Goal: Task Accomplishment & Management: Manage account settings

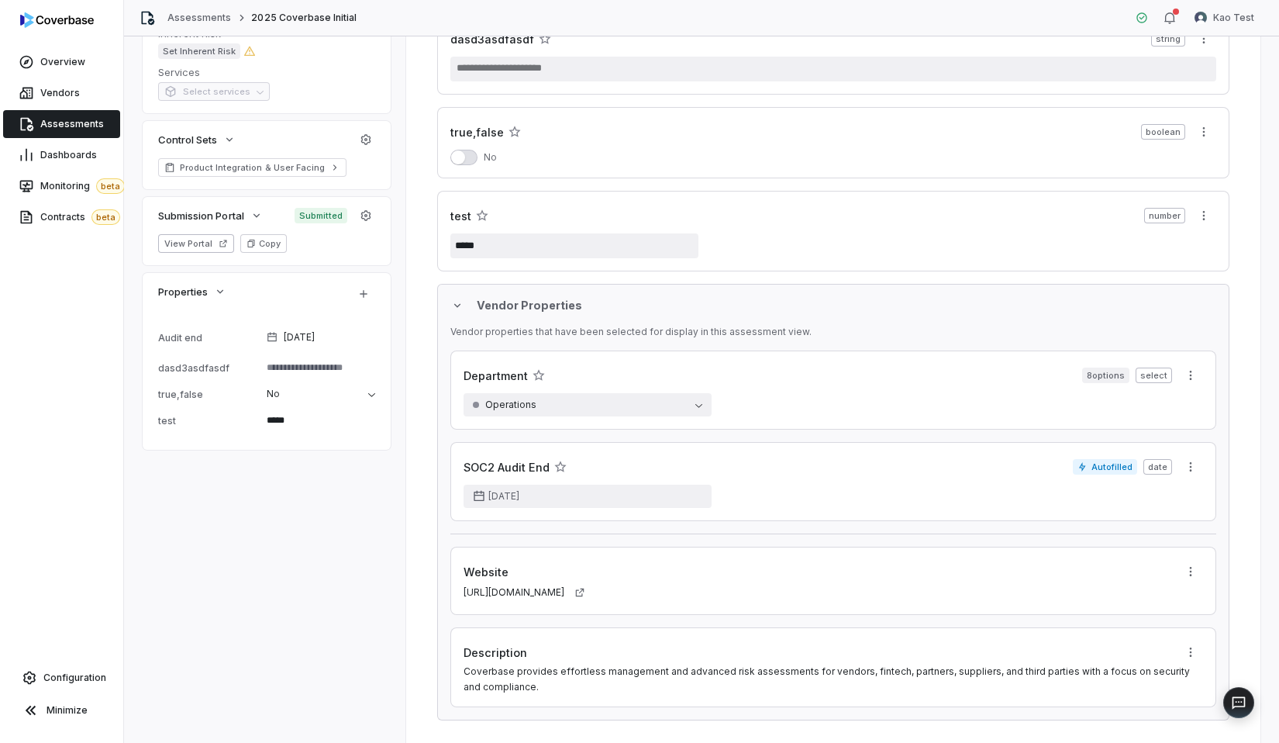
scroll to position [155, 0]
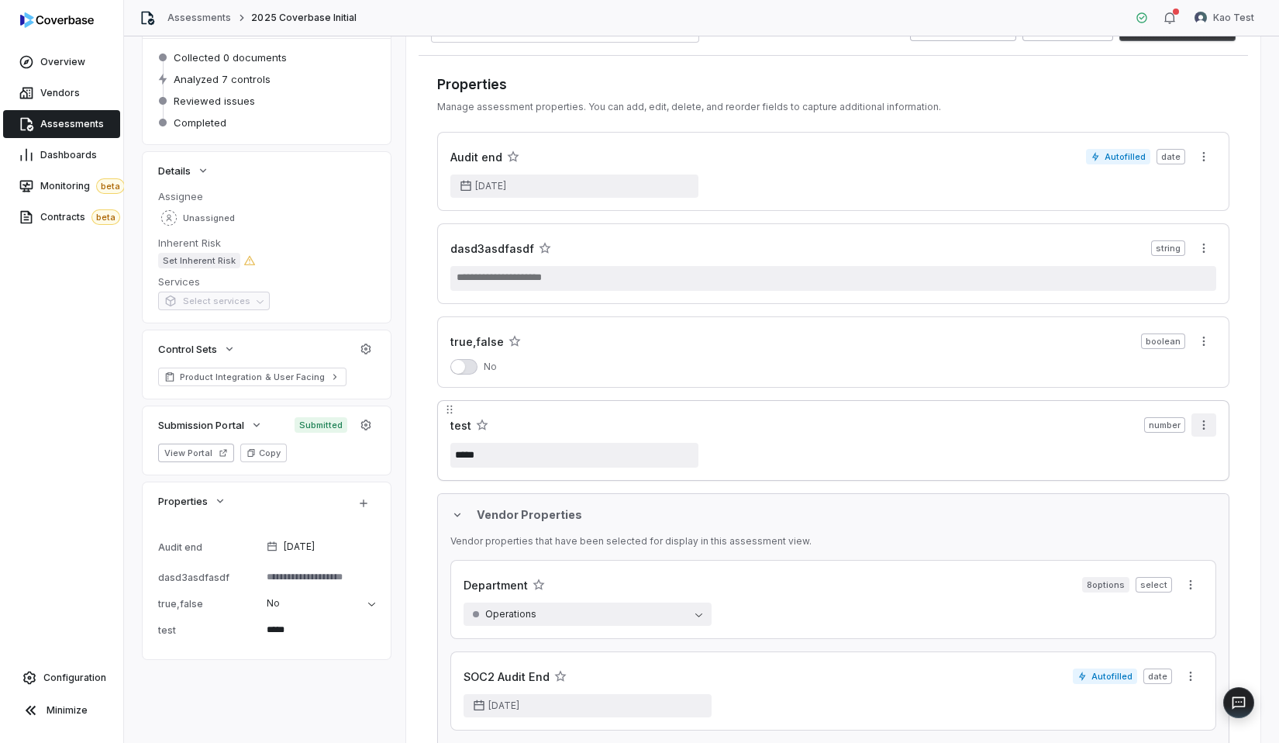
click at [1204, 433] on html "**********" at bounding box center [639, 371] width 1279 height 743
click at [1176, 482] on div "Delete" at bounding box center [1215, 483] width 99 height 25
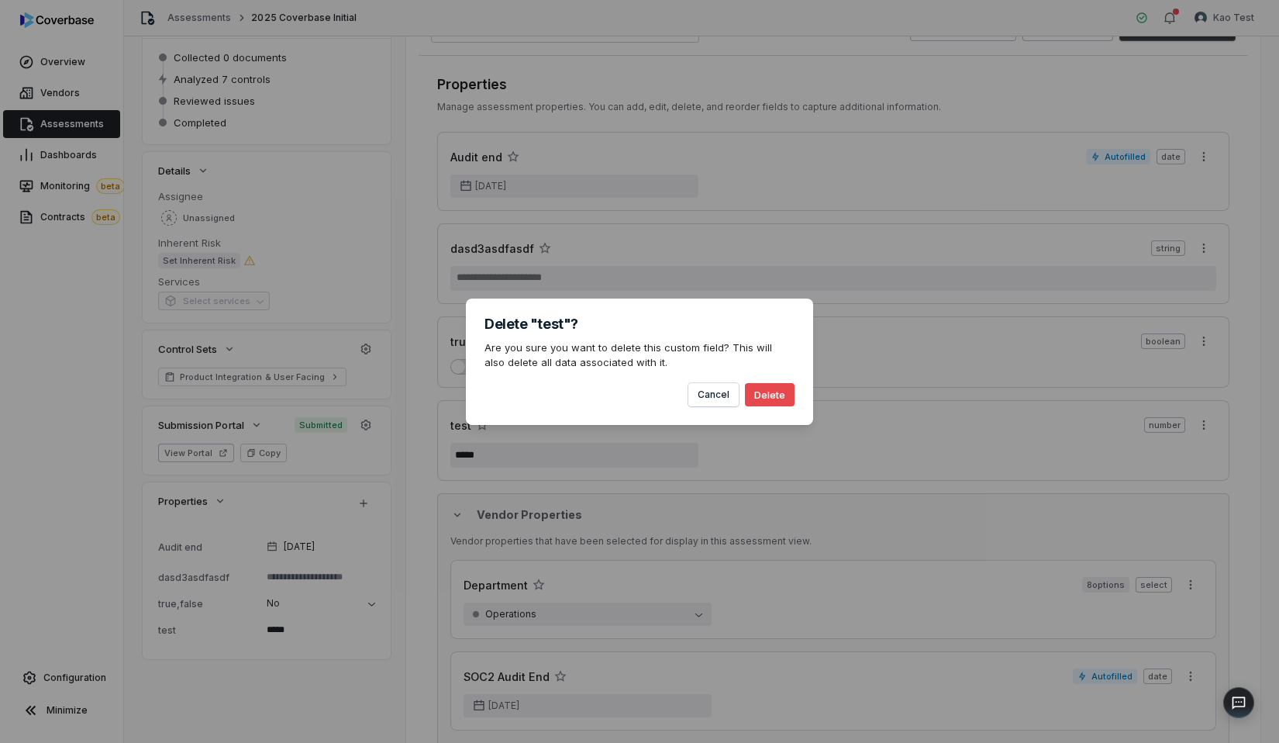
click at [796, 382] on div "Delete "test"? Are you sure you want to delete this custom field? This will als…" at bounding box center [639, 362] width 347 height 126
click at [775, 388] on button "Delete" at bounding box center [770, 394] width 50 height 23
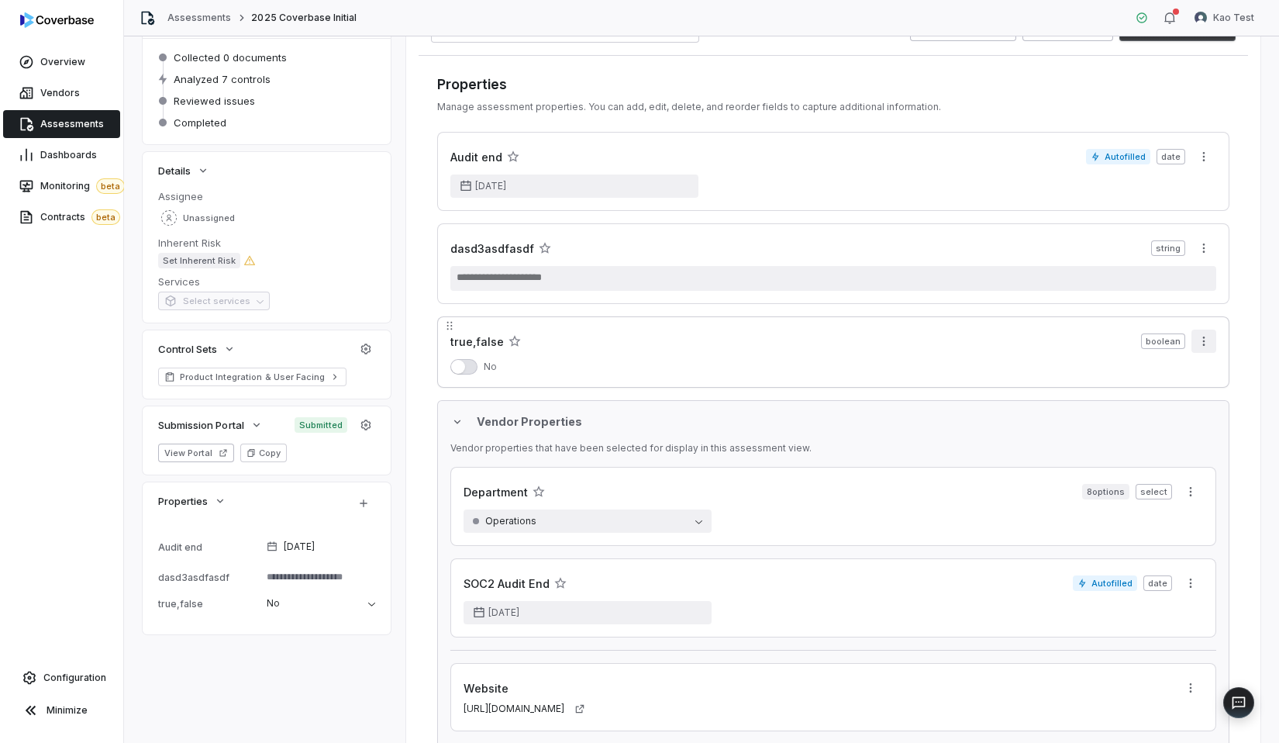
click at [1200, 347] on html "**********" at bounding box center [639, 371] width 1279 height 743
click at [1179, 409] on div "Delete" at bounding box center [1215, 399] width 99 height 25
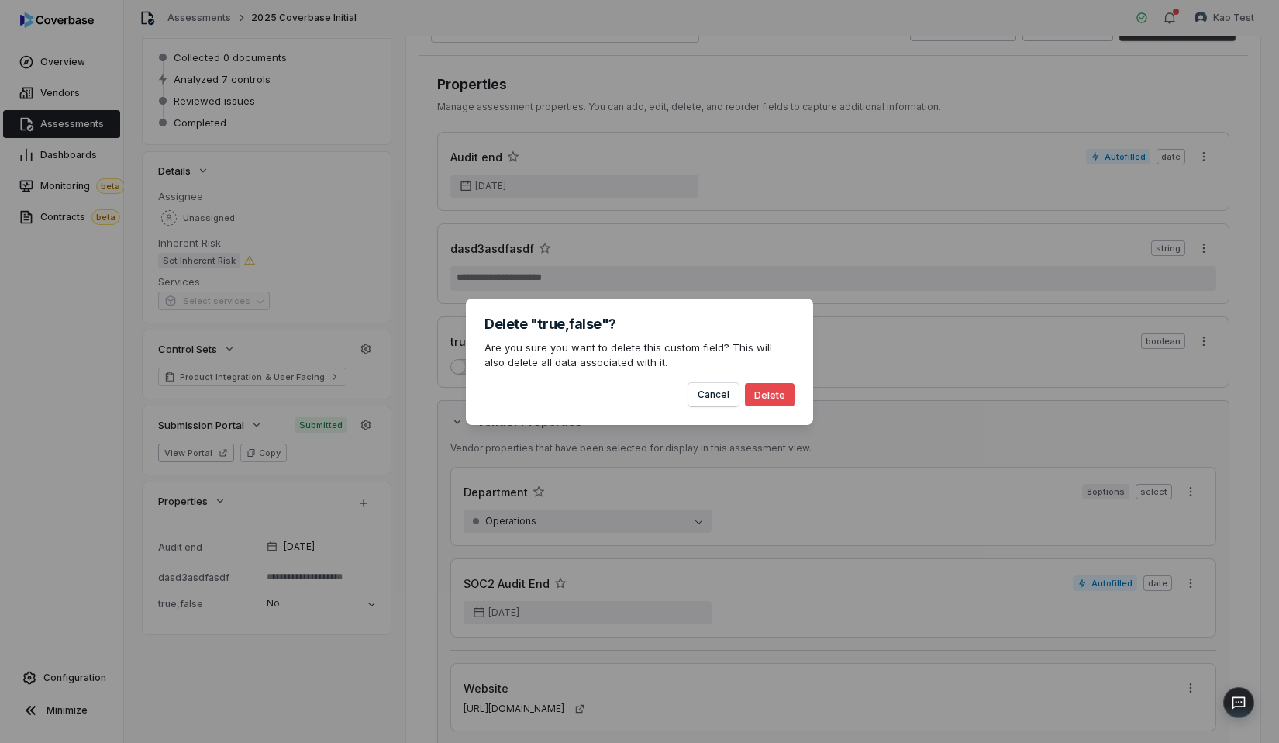
click at [784, 388] on button "Delete" at bounding box center [770, 394] width 50 height 23
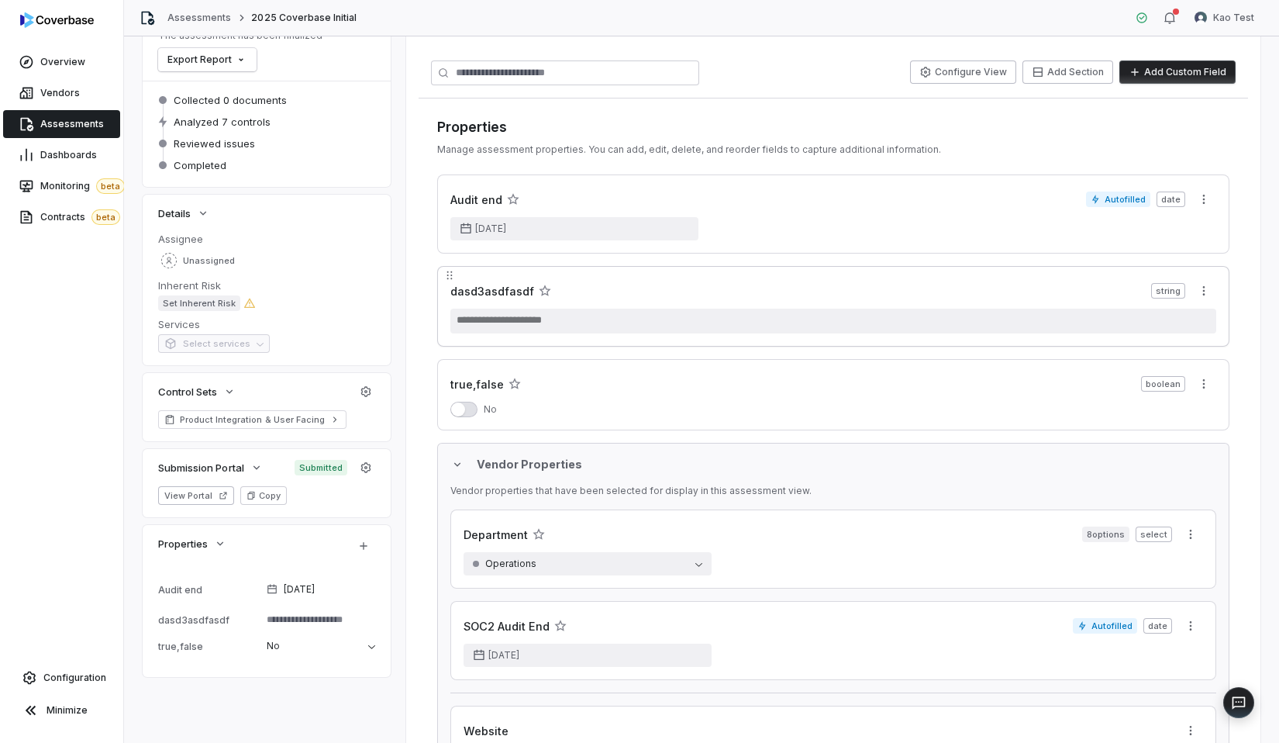
scroll to position [110, 0]
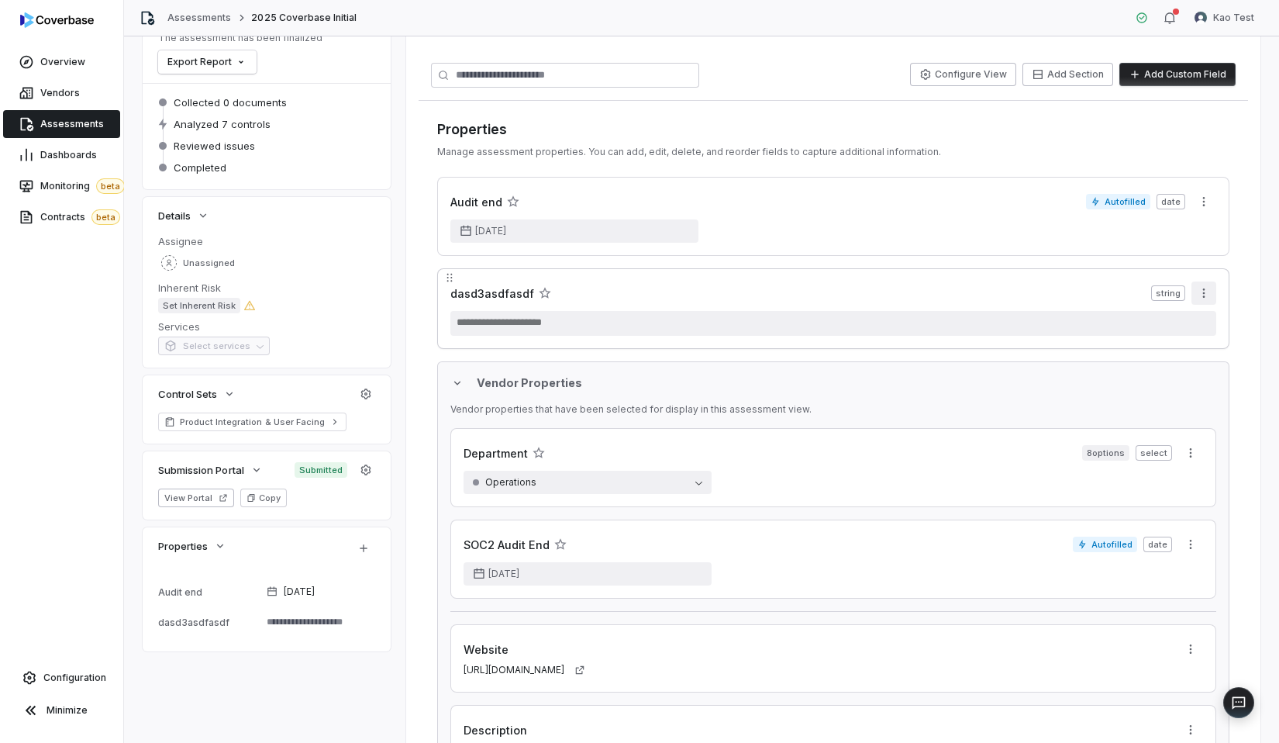
click at [1212, 295] on html "**********" at bounding box center [639, 371] width 1279 height 743
click at [1183, 358] on div "Delete" at bounding box center [1215, 351] width 99 height 25
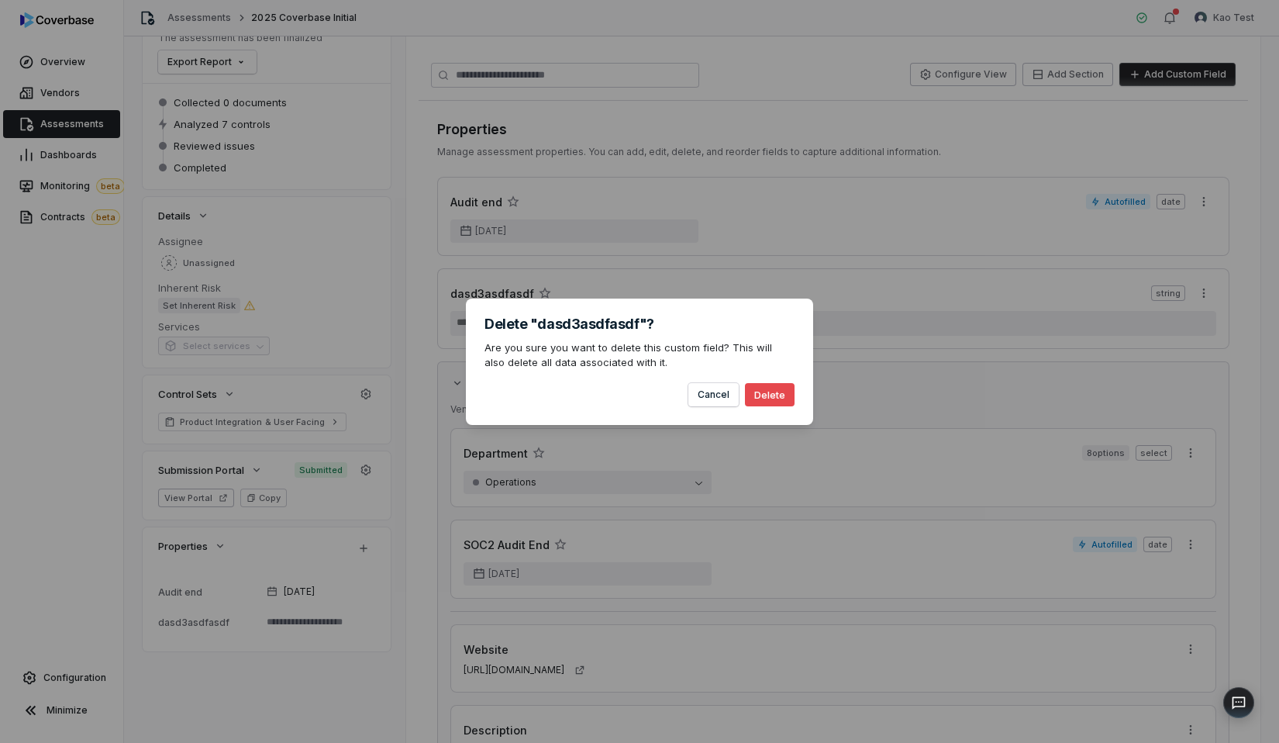
click at [776, 371] on div "Cancel Delete" at bounding box center [640, 389] width 310 height 36
click at [773, 382] on div "Cancel Delete" at bounding box center [640, 389] width 310 height 36
click at [796, 387] on div "Delete "dasd3asdfasdf"? Are you sure you want to delete this custom field? This…" at bounding box center [639, 362] width 347 height 126
click at [789, 388] on button "Delete" at bounding box center [770, 394] width 50 height 23
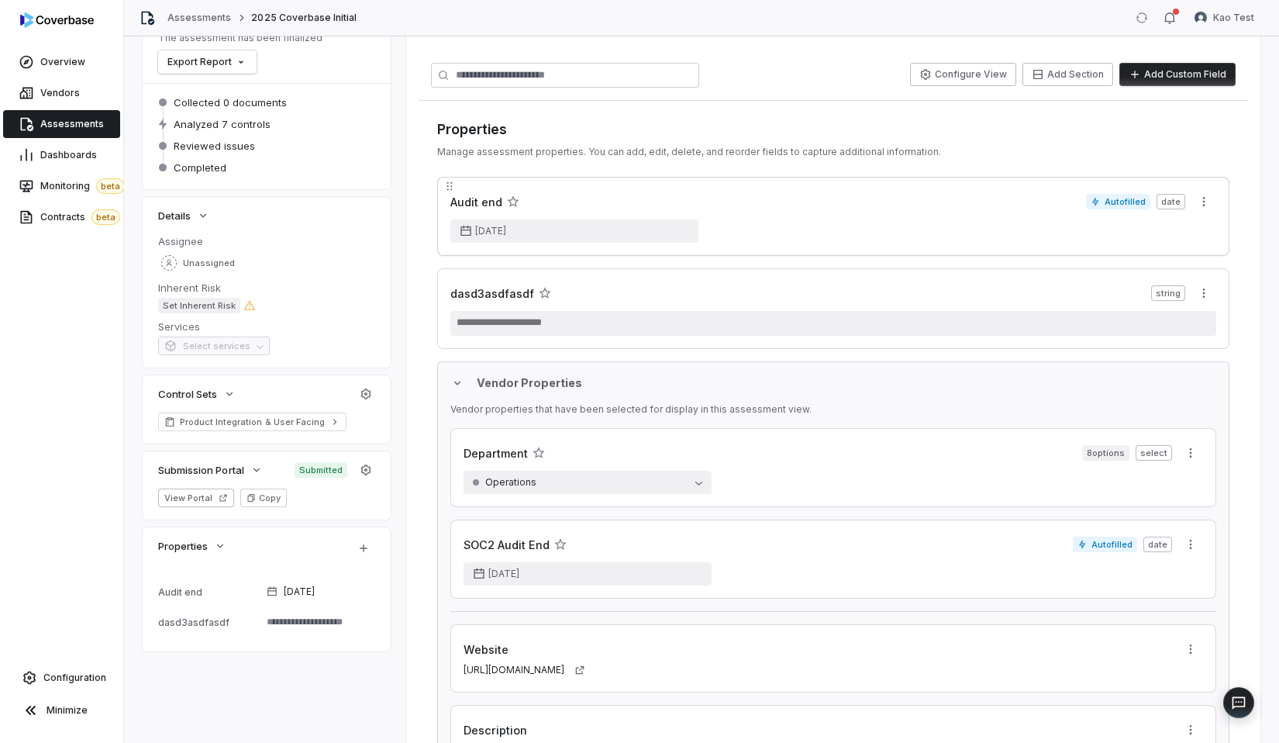
type textarea "*"
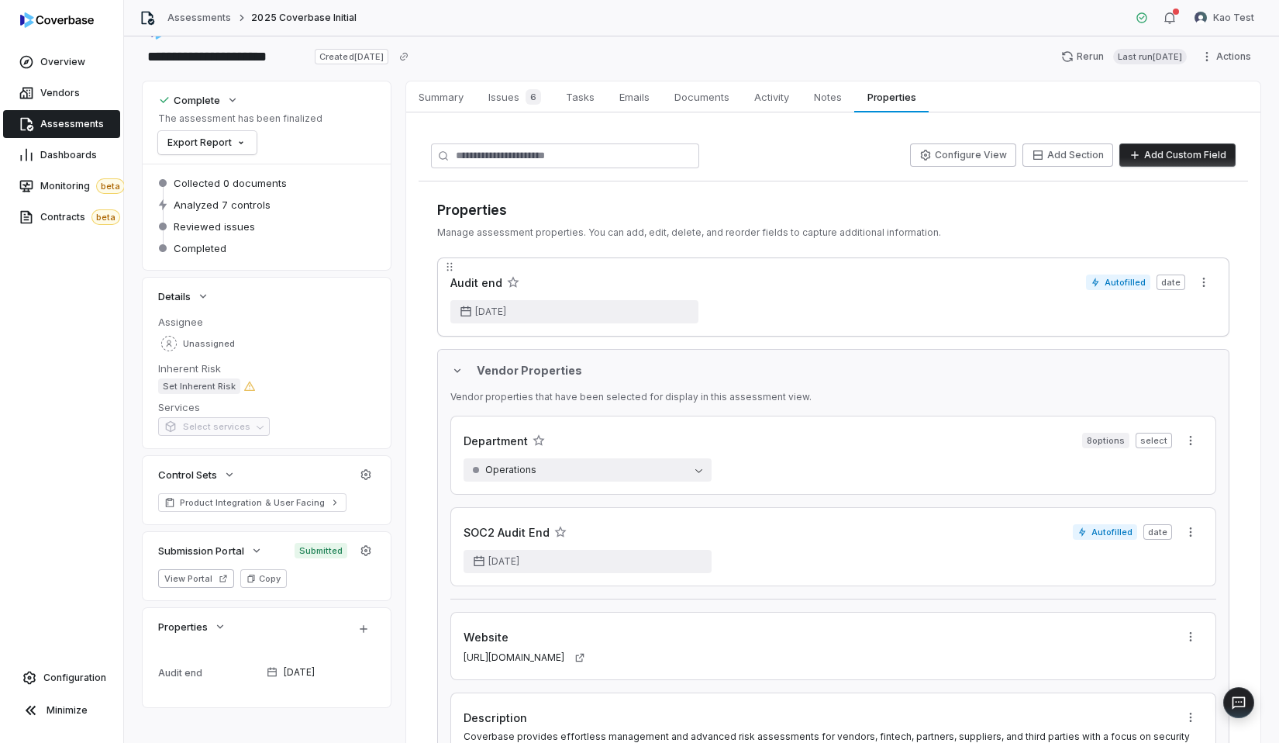
scroll to position [0, 0]
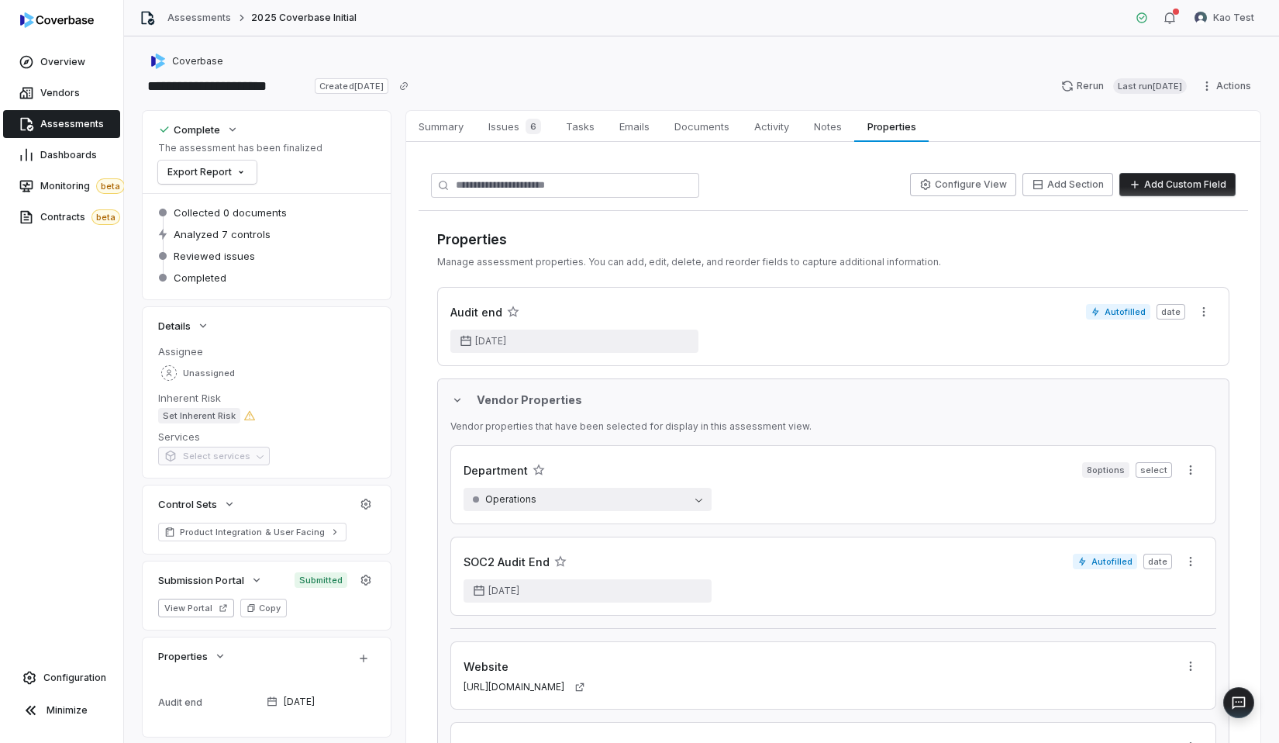
click at [1144, 196] on span "Add Custom Field" at bounding box center [1178, 185] width 116 height 25
click at [1156, 191] on button "Add Custom Field" at bounding box center [1178, 184] width 116 height 23
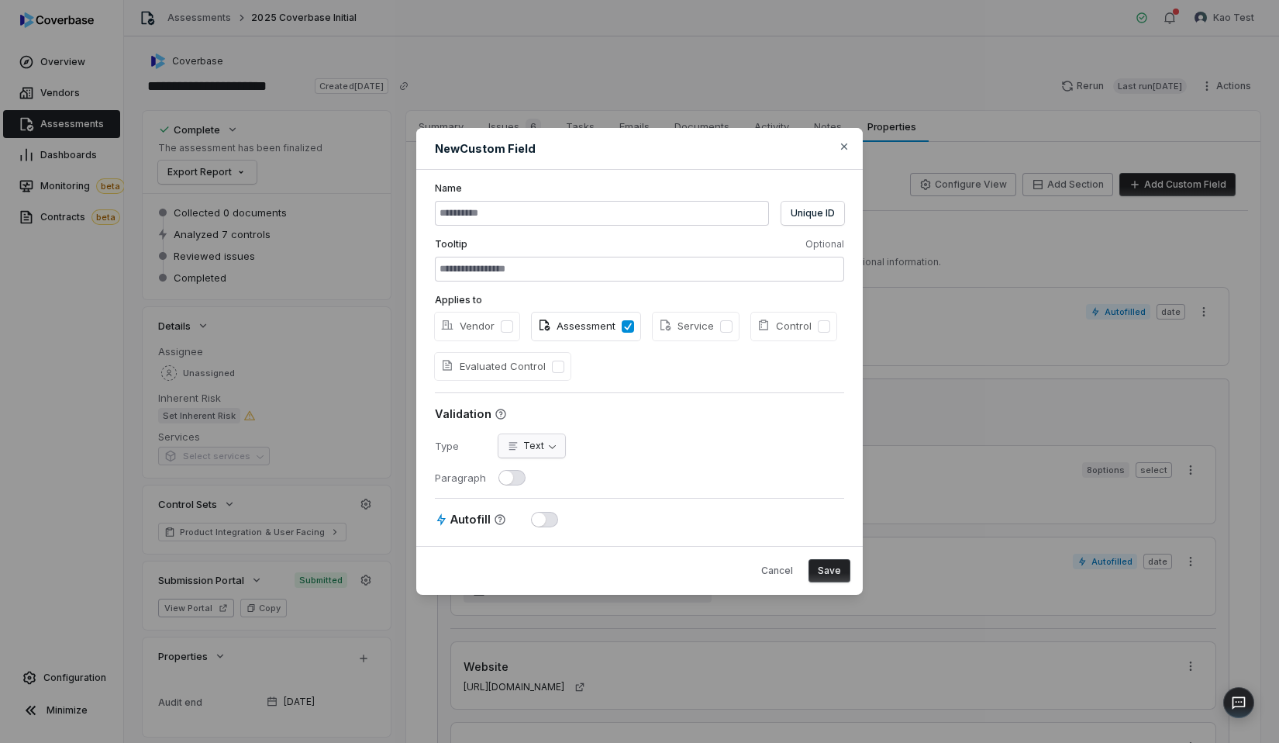
click at [536, 440] on body "**********" at bounding box center [639, 371] width 1279 height 743
select select "****"
click at [570, 216] on input at bounding box center [602, 213] width 334 height 25
type input "********"
click at [835, 586] on footer "Cancel Save" at bounding box center [639, 570] width 447 height 49
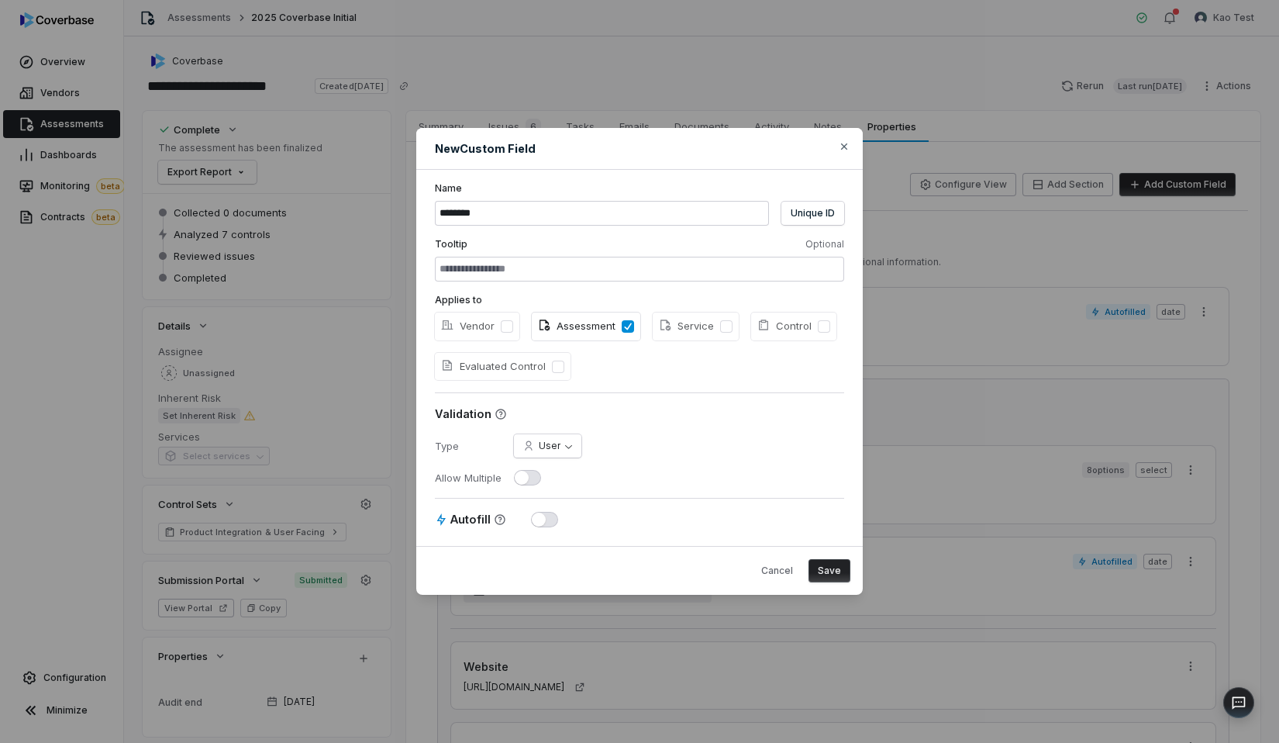
click at [834, 583] on footer "Cancel Save" at bounding box center [639, 570] width 447 height 49
click at [832, 577] on button "Save" at bounding box center [830, 570] width 42 height 23
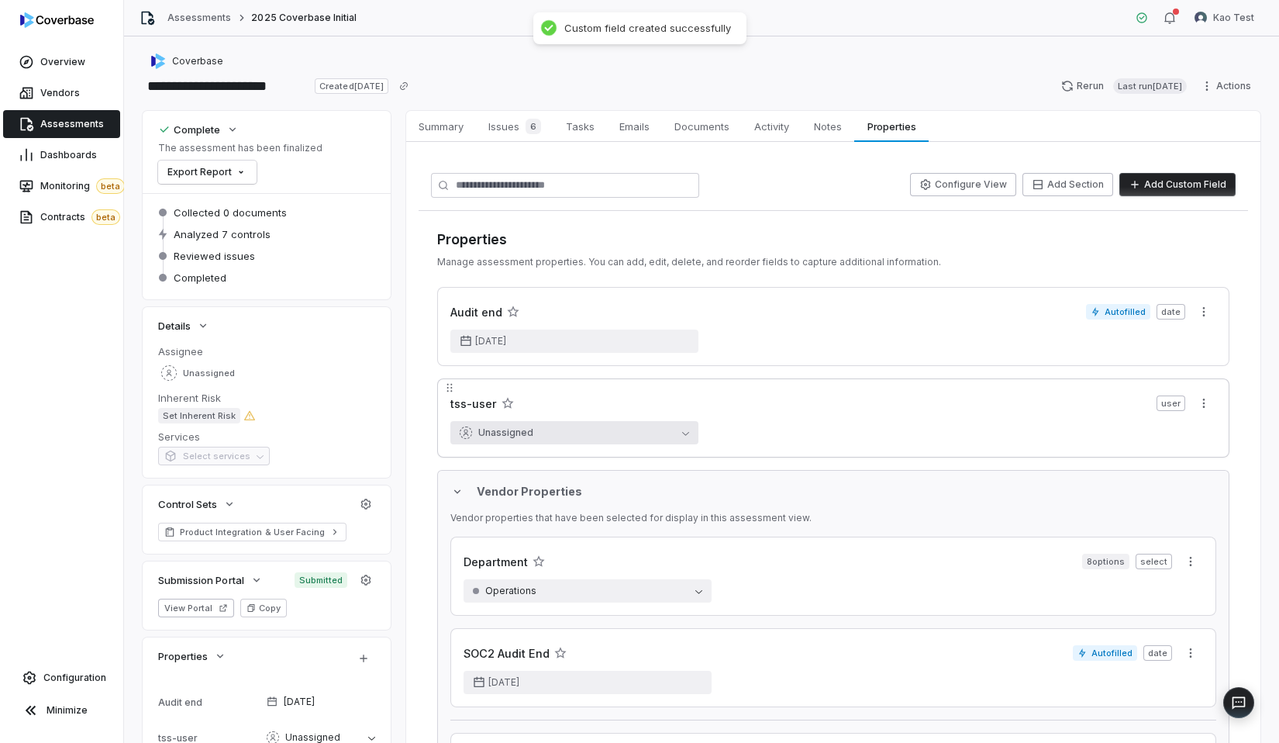
click at [658, 429] on button "Unassigned" at bounding box center [575, 432] width 248 height 23
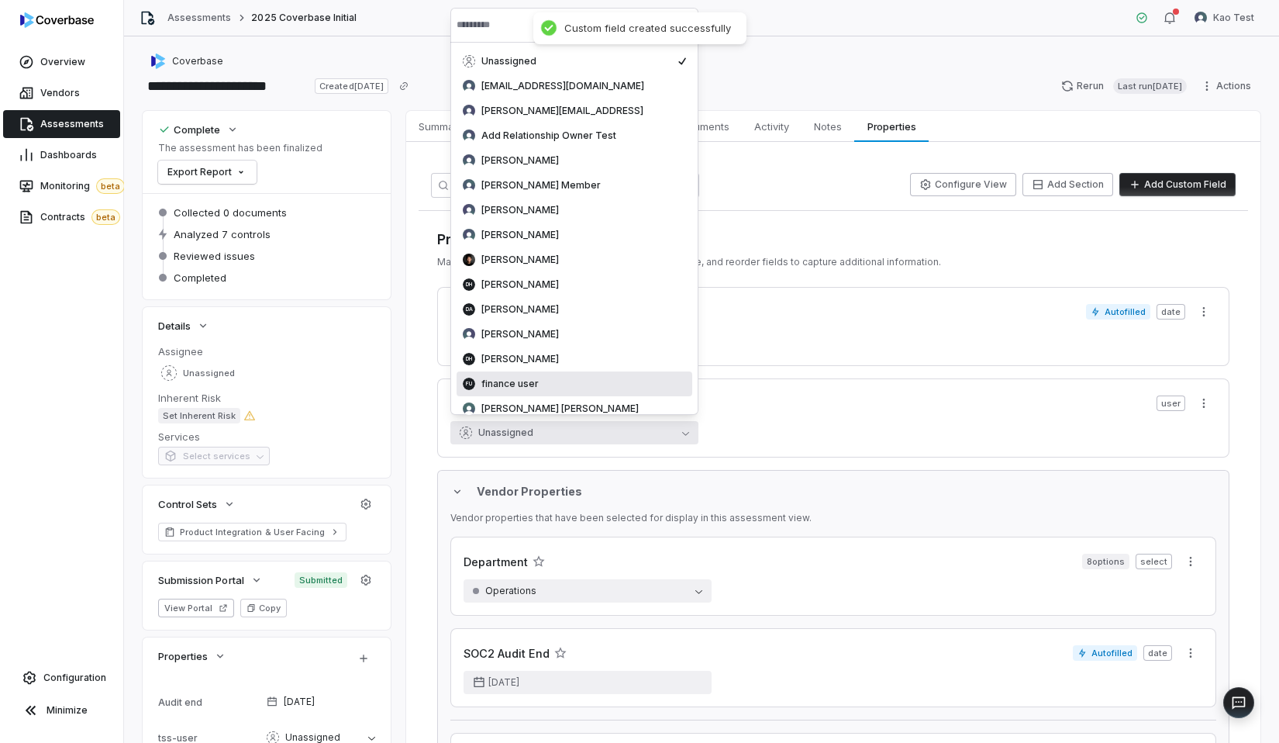
click at [556, 381] on div "fu finance user" at bounding box center [574, 384] width 223 height 12
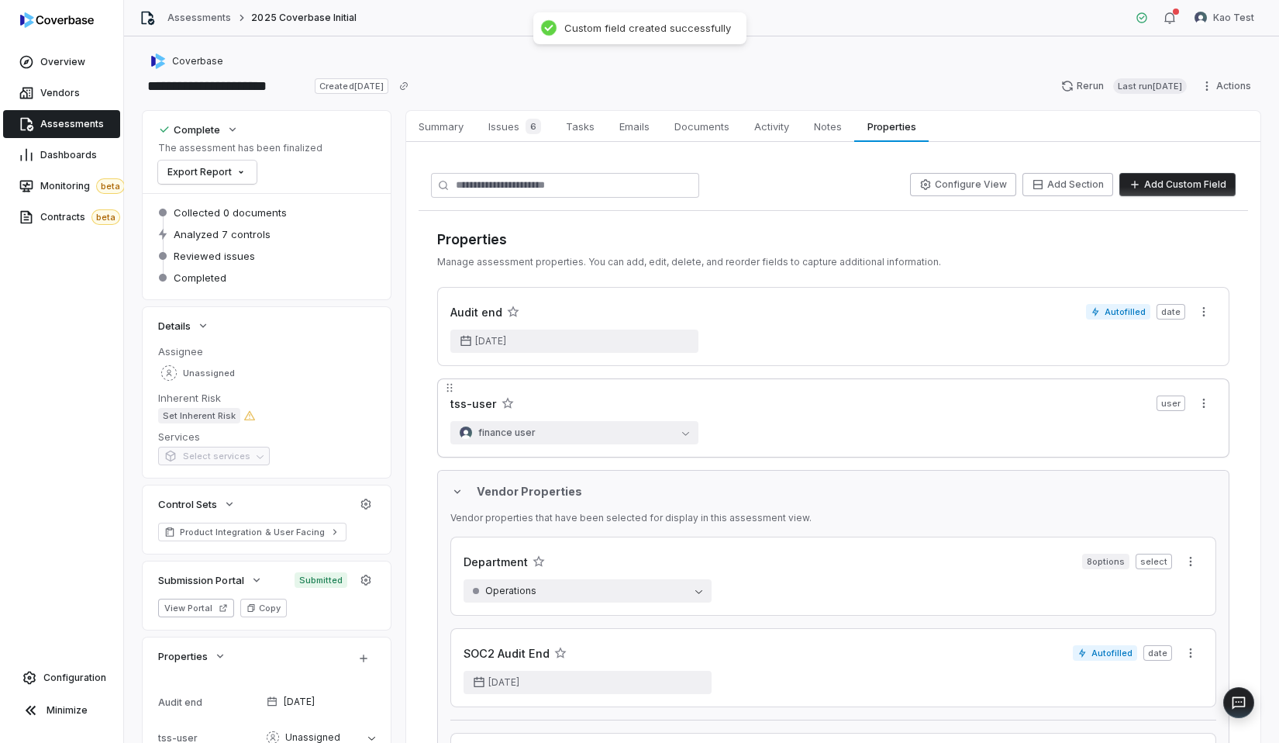
click at [744, 421] on div "finance user" at bounding box center [834, 432] width 766 height 23
click at [620, 429] on button "finance user" at bounding box center [575, 432] width 248 height 23
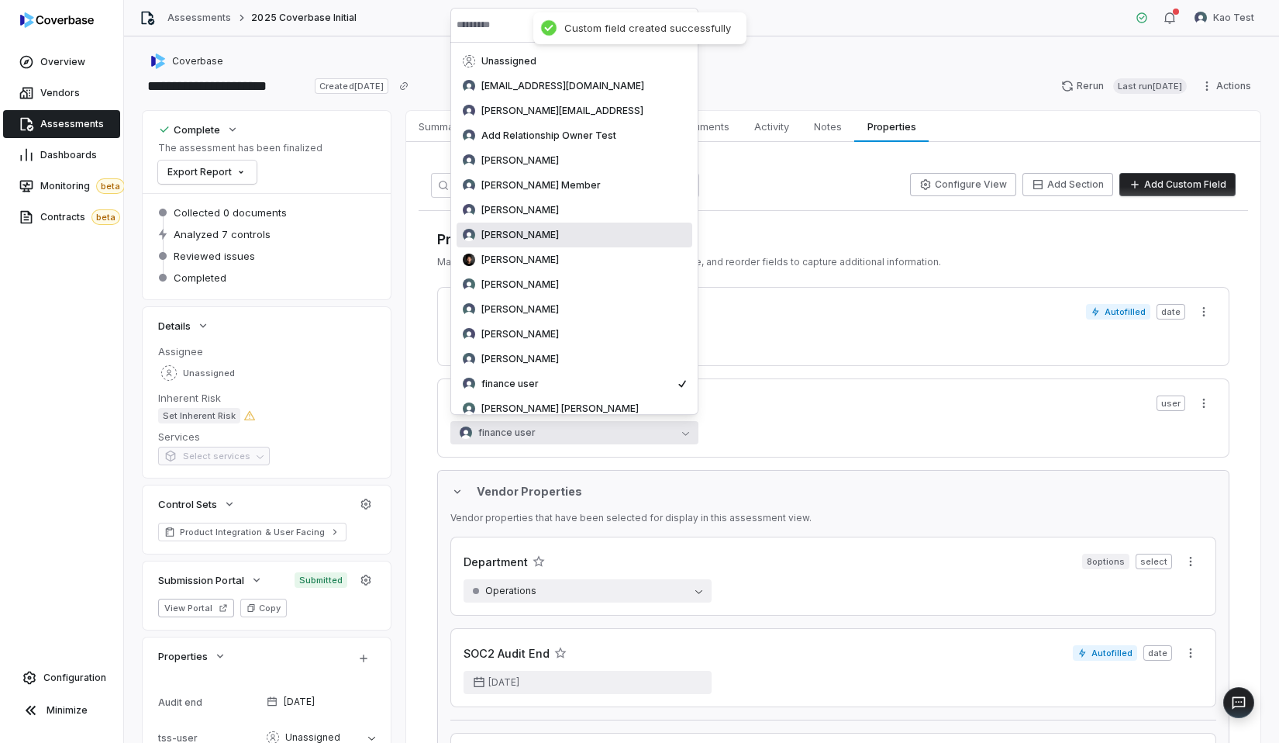
click at [547, 215] on span "[PERSON_NAME]" at bounding box center [521, 210] width 78 height 12
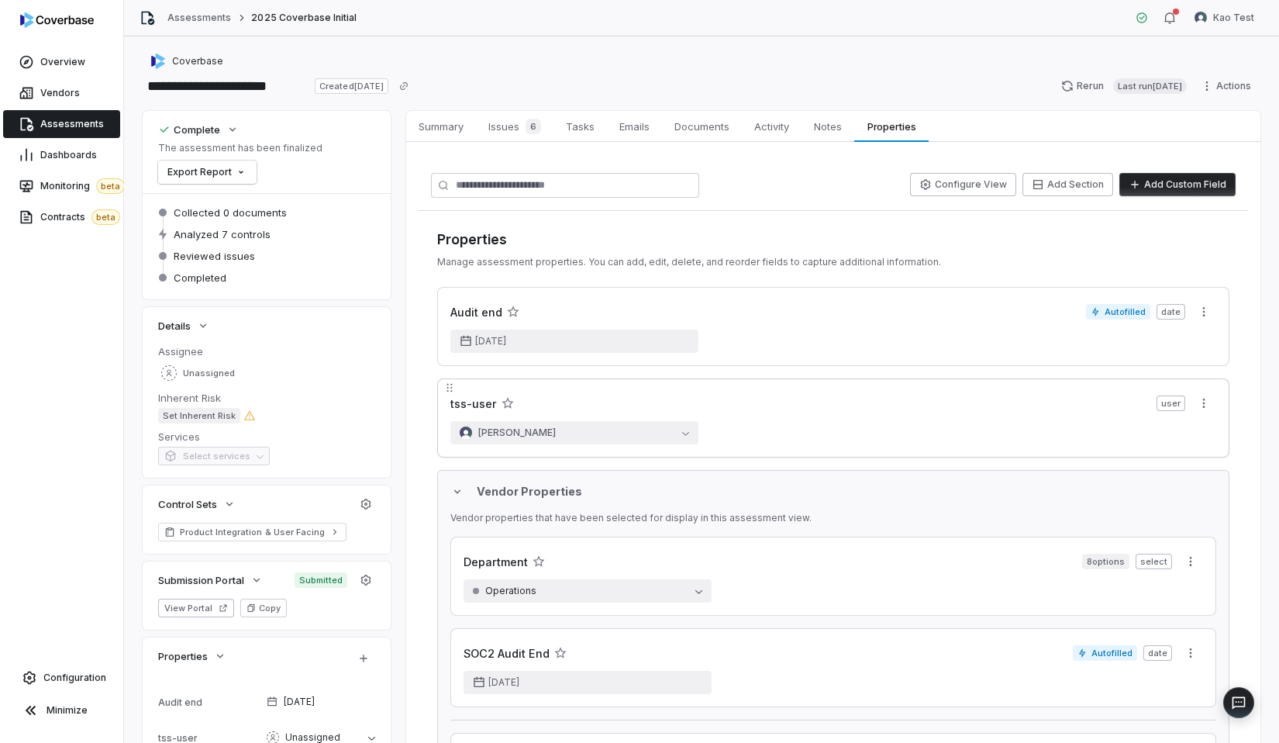
click at [568, 420] on div "tss-user user [PERSON_NAME]" at bounding box center [833, 417] width 793 height 79
click at [565, 434] on button "[PERSON_NAME]" at bounding box center [575, 432] width 248 height 23
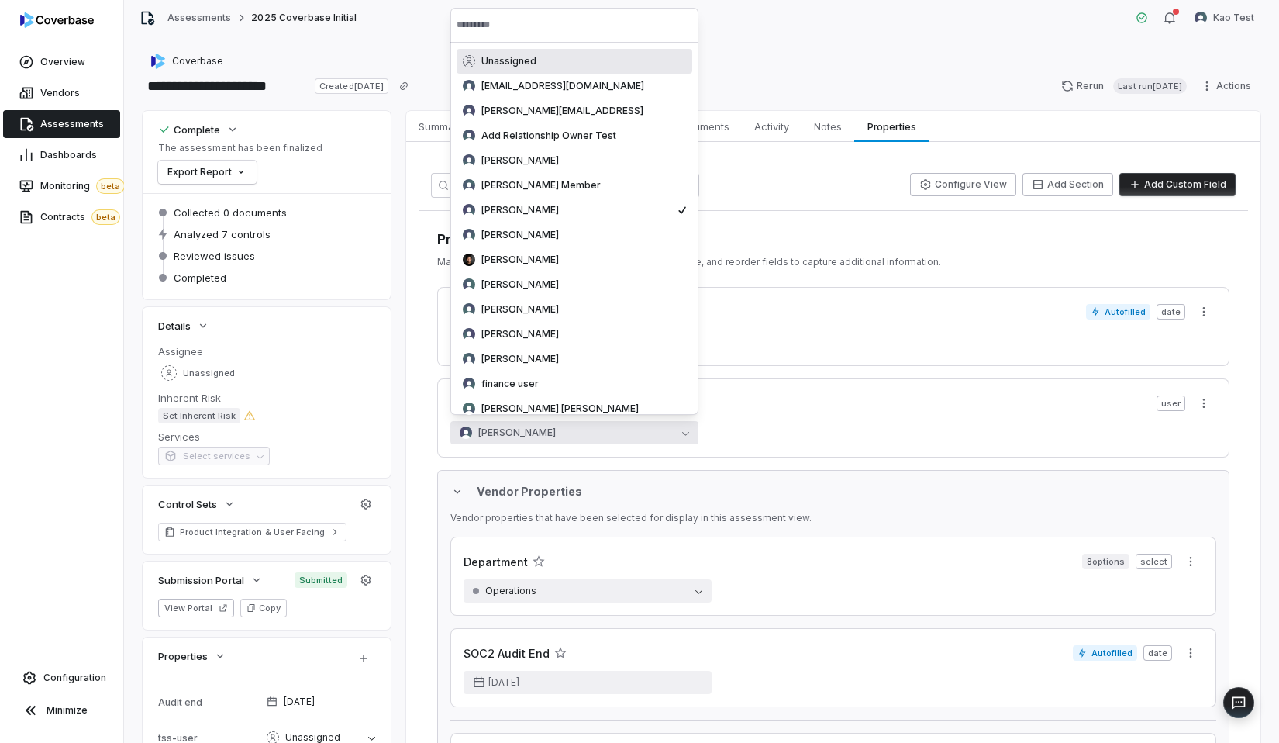
click at [549, 58] on div "Unassigned" at bounding box center [574, 61] width 223 height 12
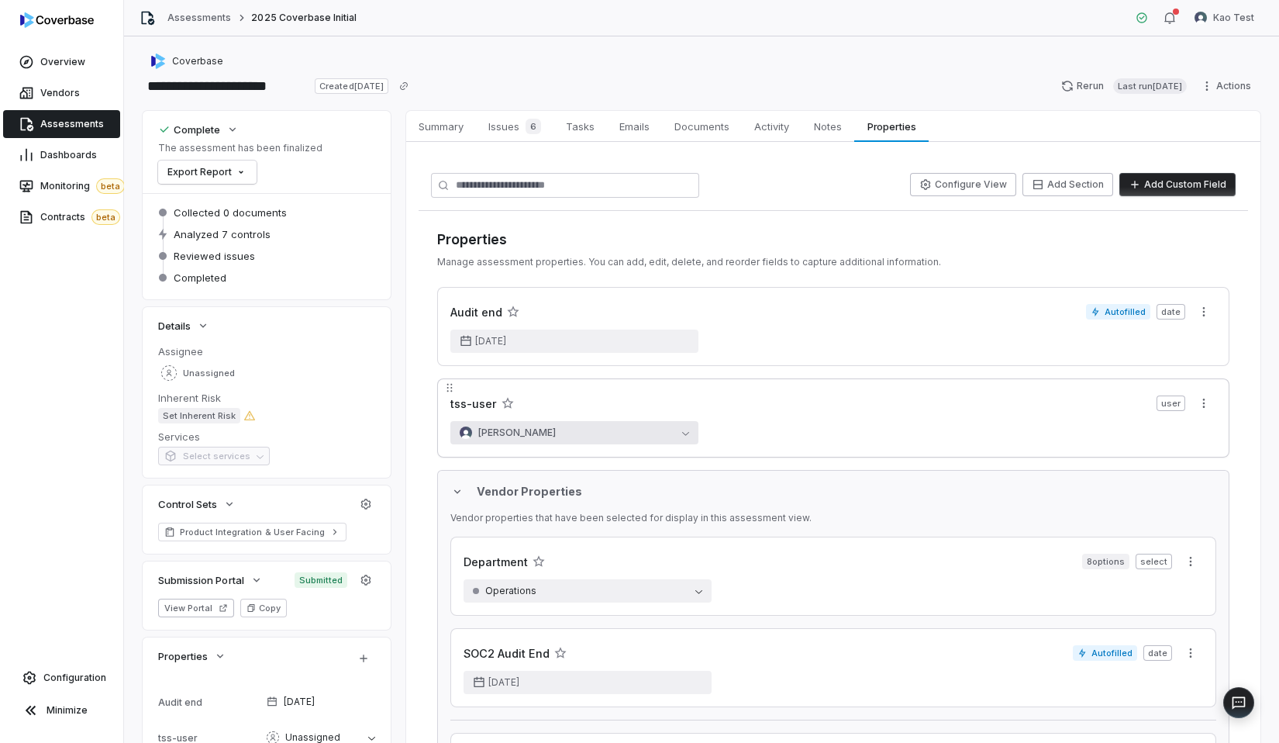
click at [580, 433] on button "[PERSON_NAME]" at bounding box center [575, 432] width 248 height 23
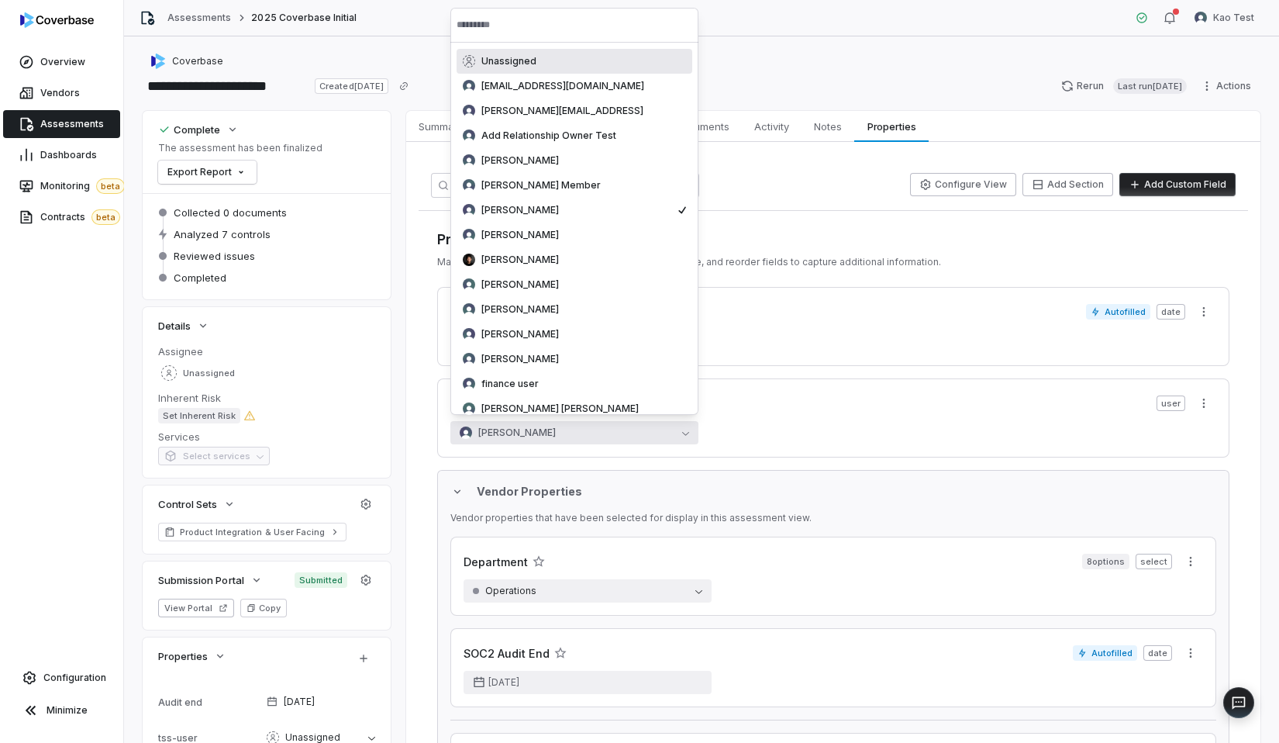
click at [566, 54] on div "Unassigned" at bounding box center [575, 61] width 236 height 25
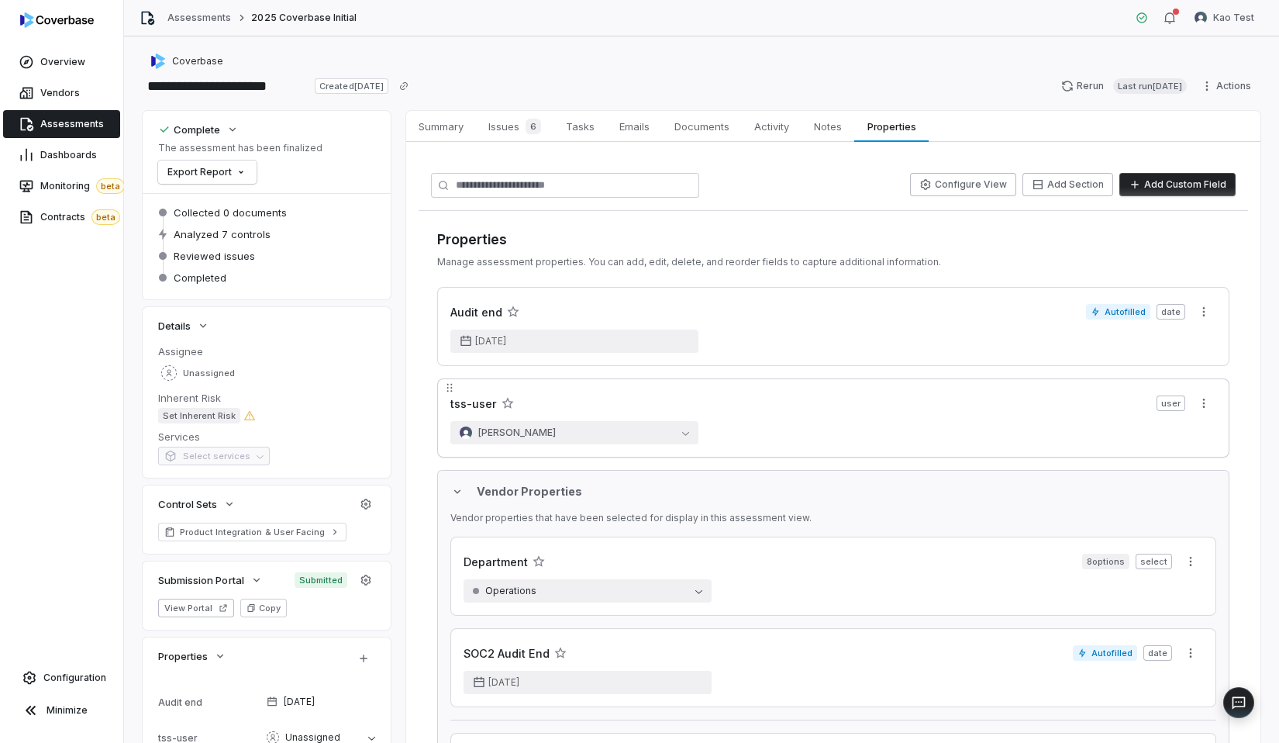
click at [581, 412] on div "tss-user user" at bounding box center [834, 403] width 766 height 23
click at [580, 430] on button "[PERSON_NAME]" at bounding box center [575, 432] width 248 height 23
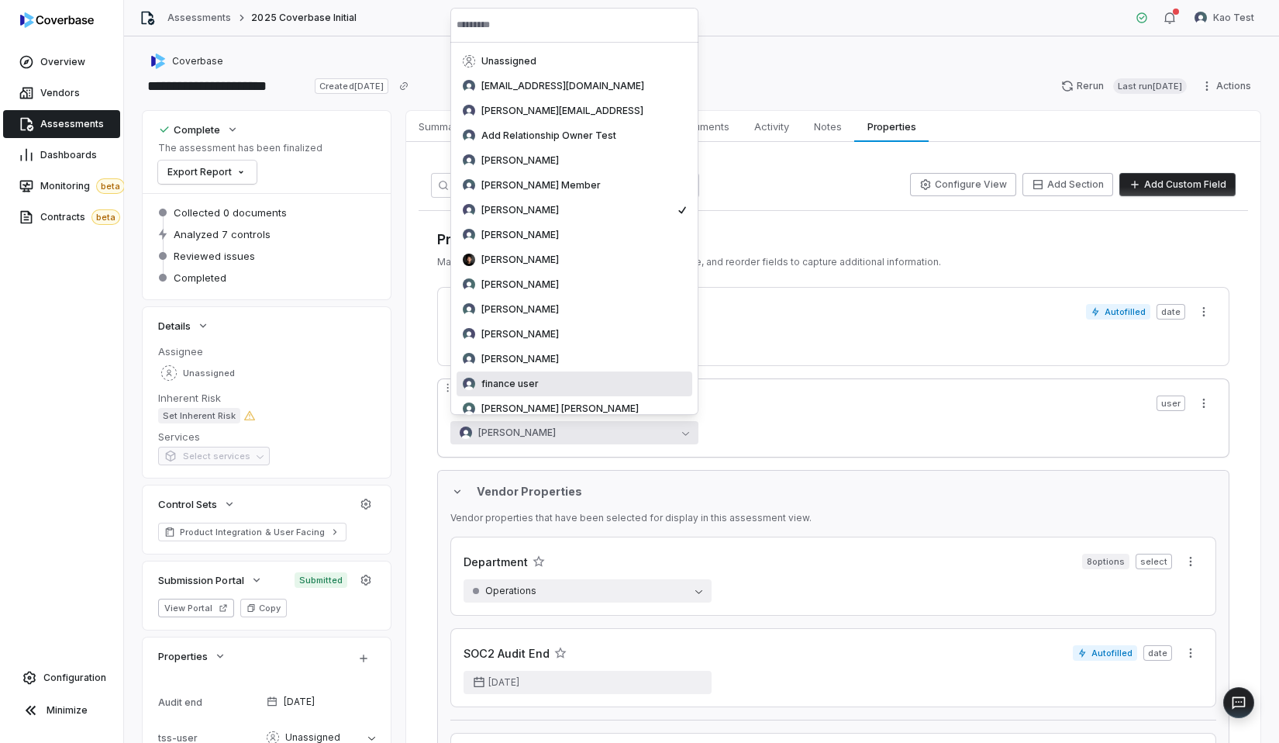
click at [756, 392] on div "tss-user user" at bounding box center [834, 403] width 766 height 23
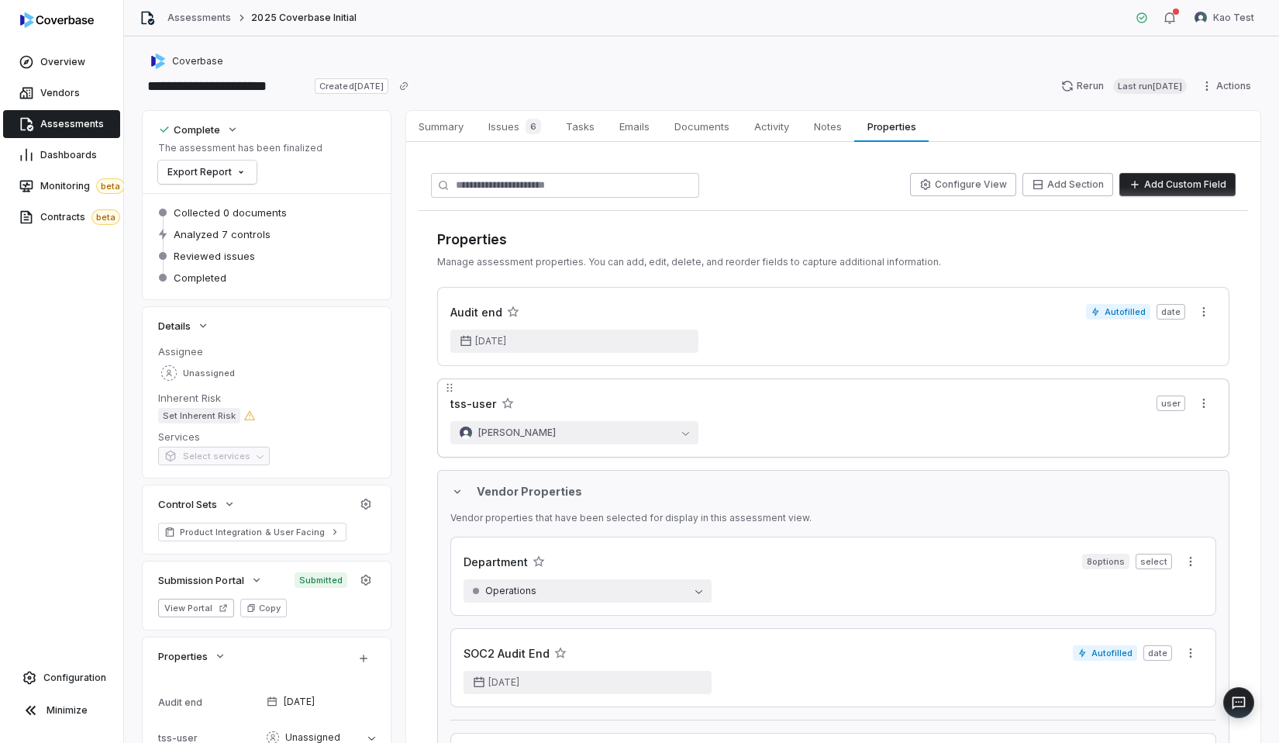
click at [609, 417] on div "tss-user user [PERSON_NAME]" at bounding box center [833, 417] width 793 height 79
click at [602, 429] on button "[PERSON_NAME]" at bounding box center [575, 432] width 248 height 23
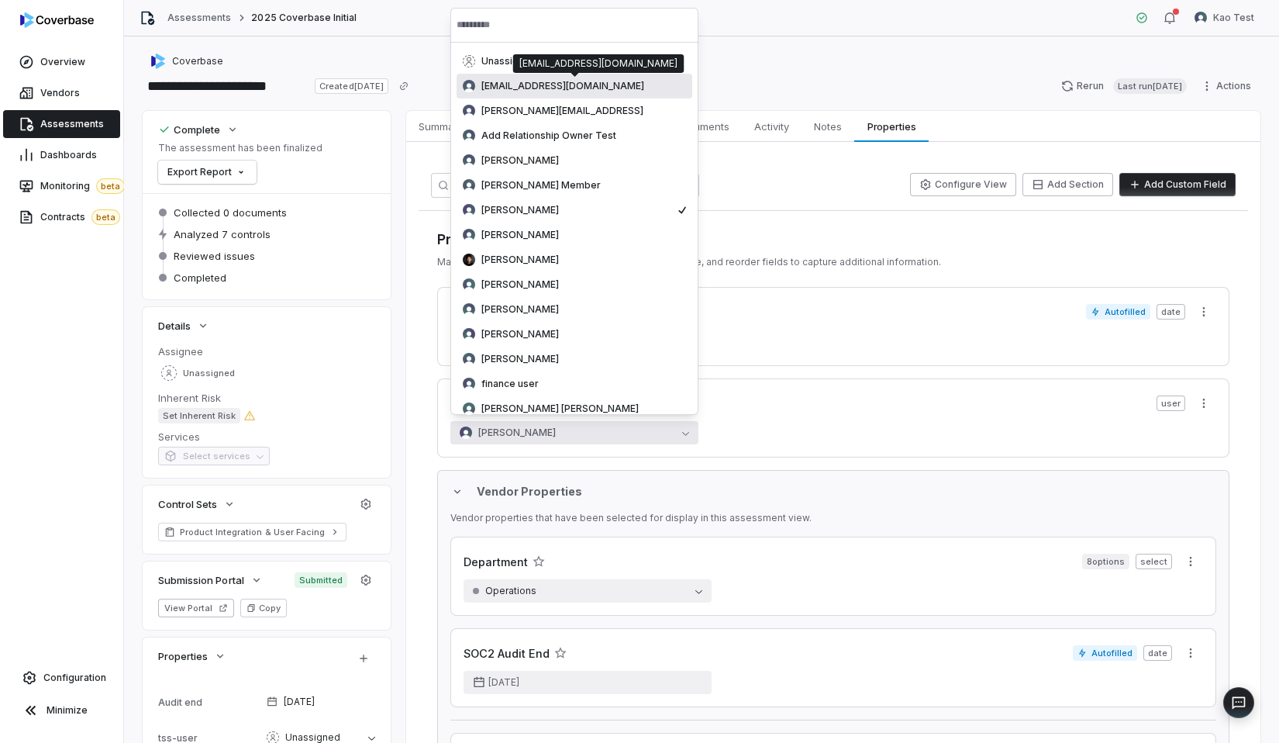
click at [485, 87] on span "[EMAIL_ADDRESS][DOMAIN_NAME]" at bounding box center [563, 86] width 163 height 12
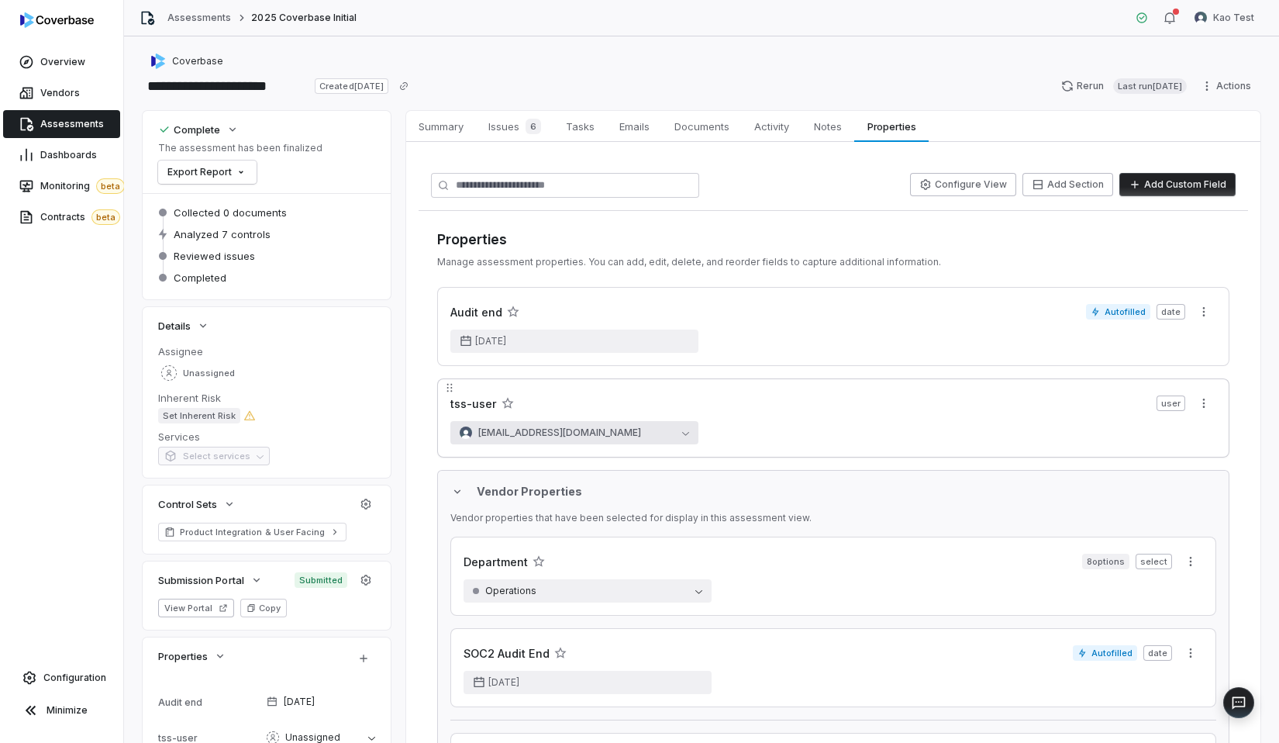
click at [572, 432] on span "[EMAIL_ADDRESS][DOMAIN_NAME]" at bounding box center [559, 432] width 163 height 12
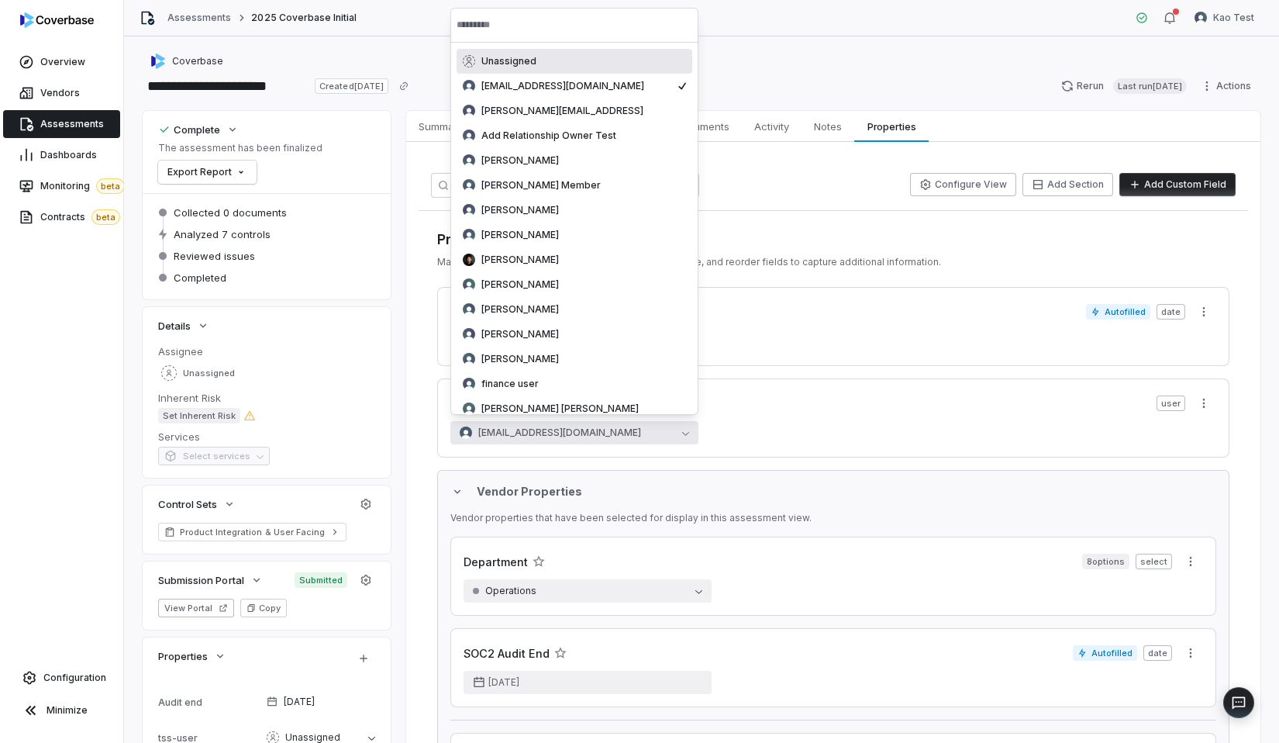
click at [540, 67] on div "Unassigned" at bounding box center [574, 61] width 223 height 12
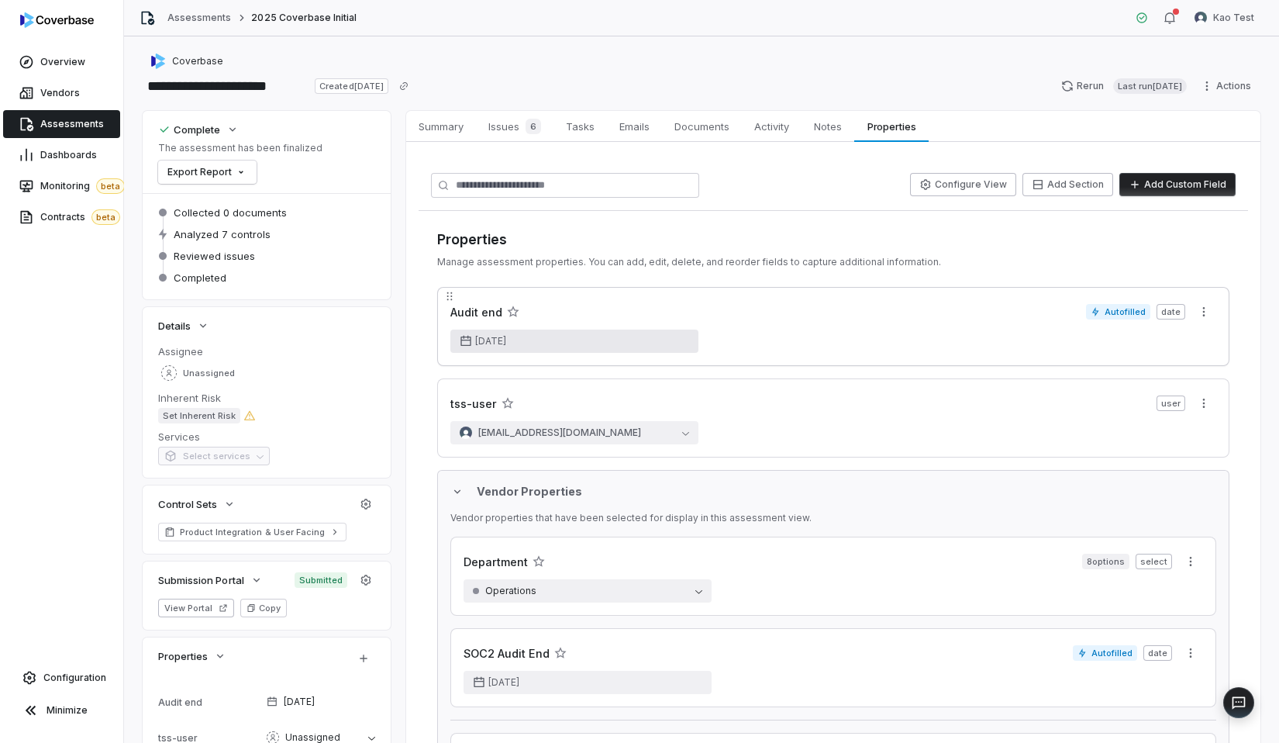
click at [537, 346] on button "[DATE]" at bounding box center [575, 341] width 248 height 23
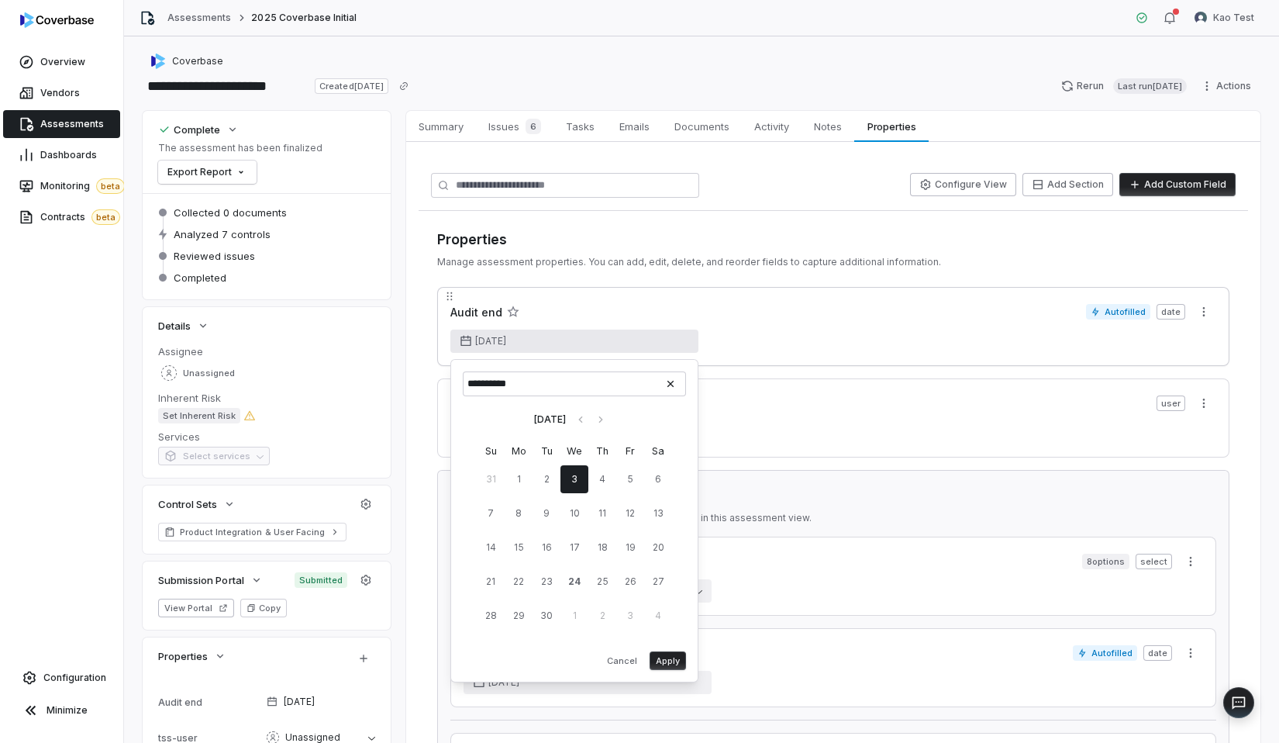
click at [768, 304] on div "Audit end" at bounding box center [769, 312] width 636 height 16
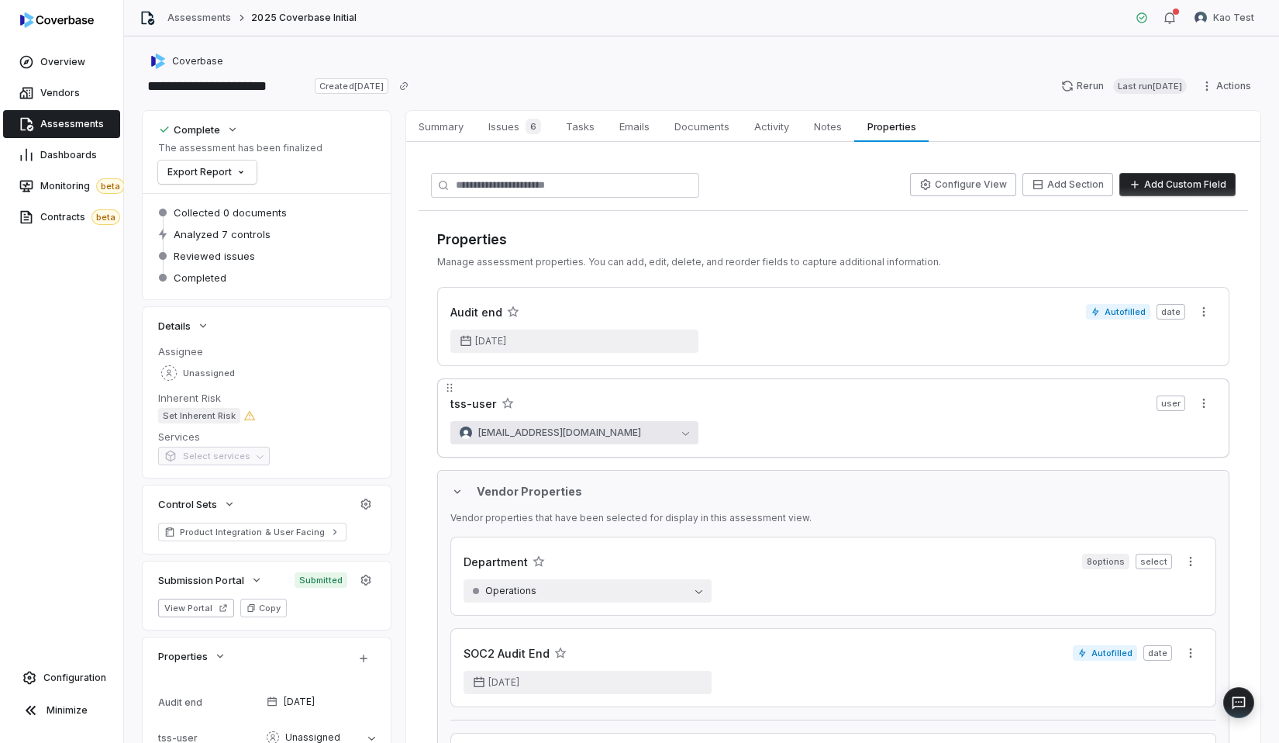
click at [609, 427] on button "[EMAIL_ADDRESS][DOMAIN_NAME]" at bounding box center [575, 432] width 248 height 23
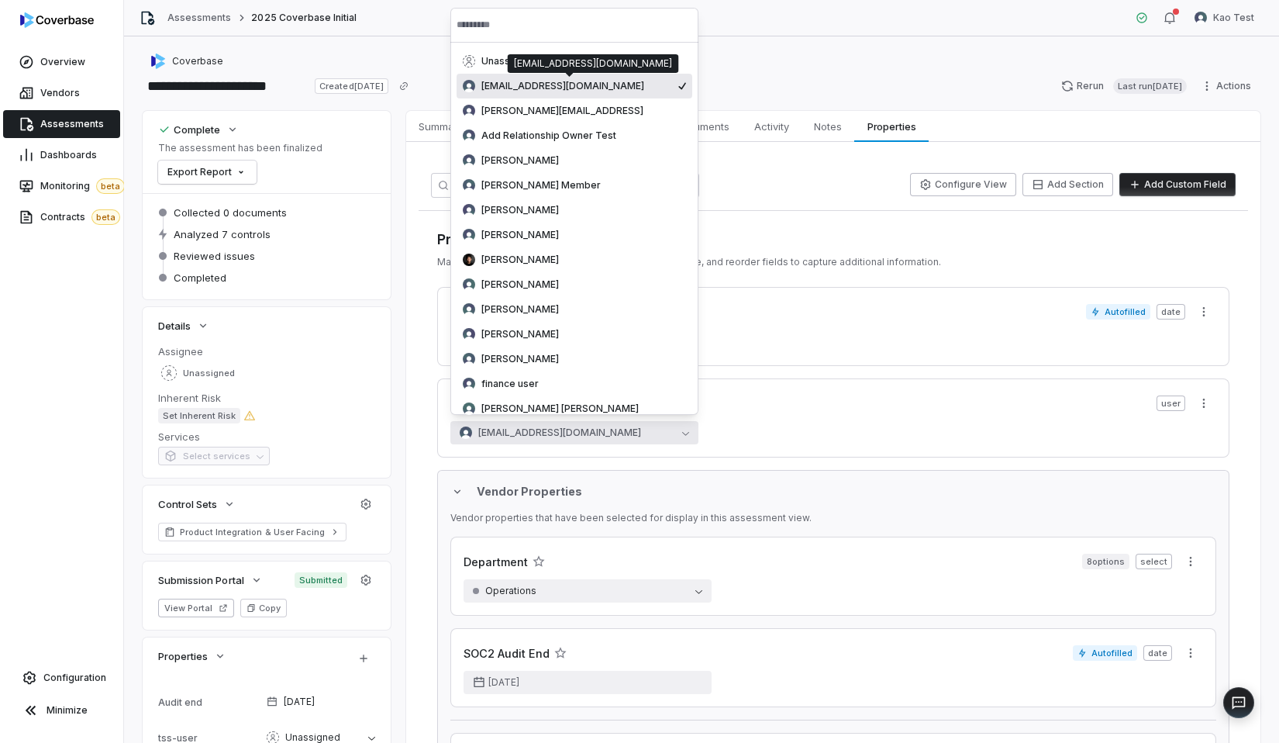
click at [547, 70] on div "[EMAIL_ADDRESS][DOMAIN_NAME] [EMAIL_ADDRESS][DOMAIN_NAME]" at bounding box center [593, 63] width 171 height 19
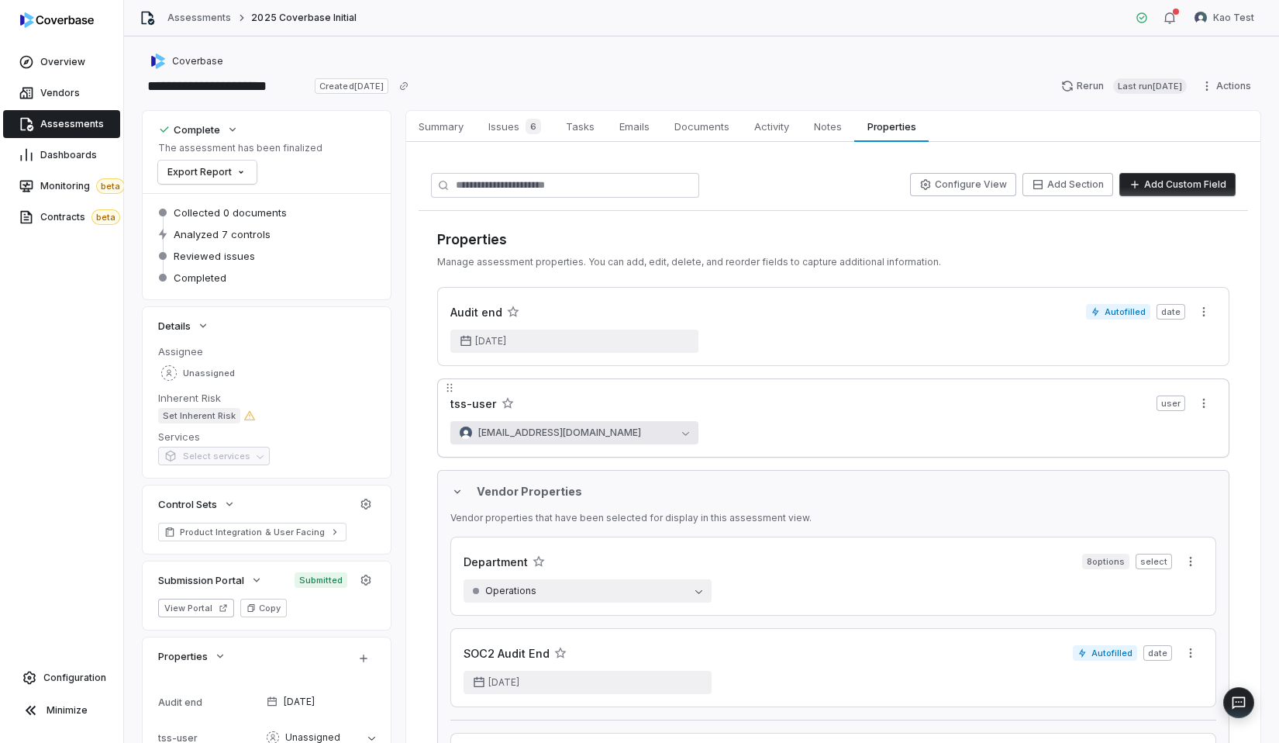
click at [520, 422] on button "[EMAIL_ADDRESS][DOMAIN_NAME]" at bounding box center [575, 432] width 248 height 23
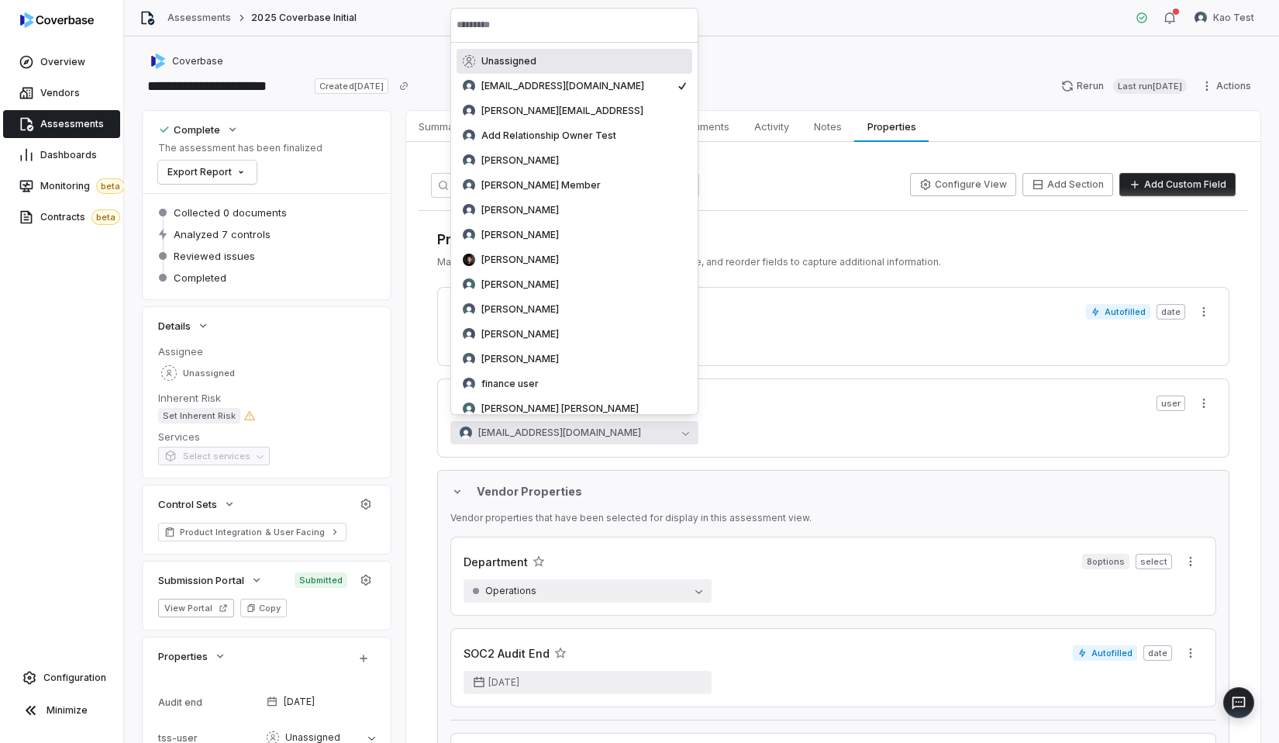
click at [581, 67] on div "Unassigned" at bounding box center [574, 61] width 223 height 12
